Goal: Navigation & Orientation: Find specific page/section

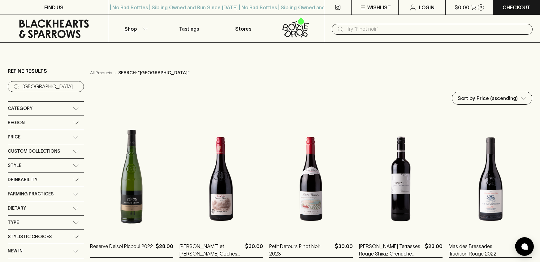
click at [145, 29] on icon "button" at bounding box center [145, 28] width 6 height 3
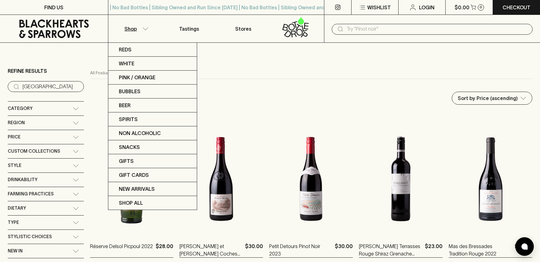
click at [131, 28] on div at bounding box center [270, 131] width 540 height 262
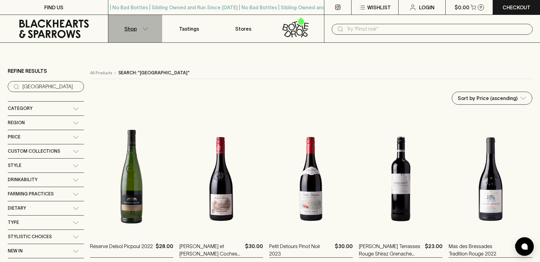
click at [131, 28] on p "Shop" at bounding box center [130, 28] width 12 height 7
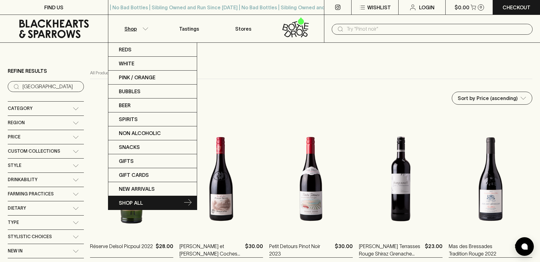
click at [131, 202] on p "SHOP ALL" at bounding box center [131, 202] width 24 height 7
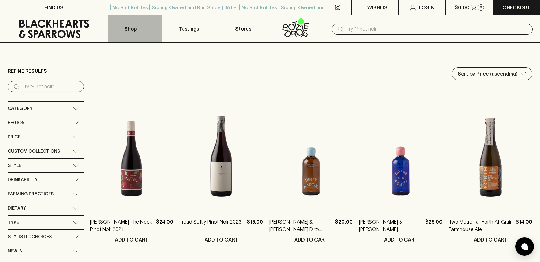
click at [146, 29] on icon "button" at bounding box center [145, 28] width 6 height 3
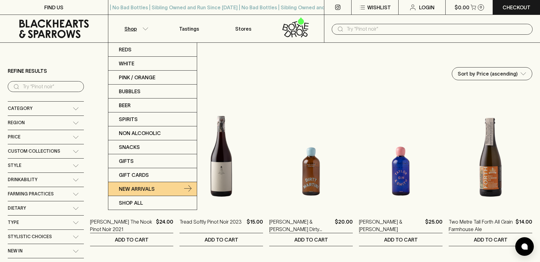
click at [138, 189] on p "New Arrivals" at bounding box center [137, 188] width 36 height 7
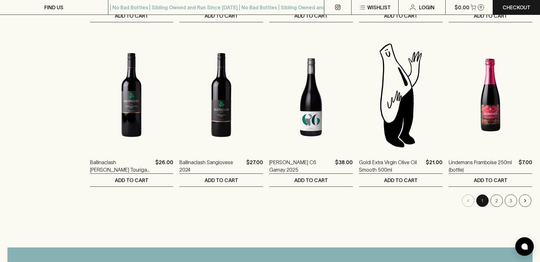
scroll to position [552, 0]
